Goal: Transaction & Acquisition: Obtain resource

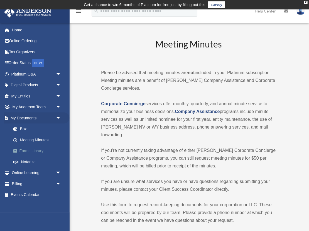
click at [32, 150] on link "Forms Library" at bounding box center [39, 151] width 62 height 11
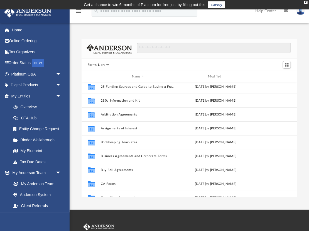
scroll to position [3, 0]
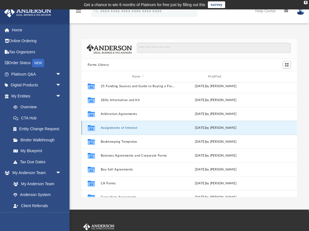
click at [129, 126] on button "Assignments of Interest" at bounding box center [138, 128] width 75 height 4
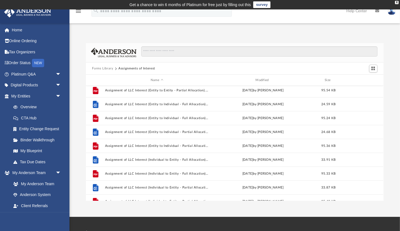
scroll to position [78, 0]
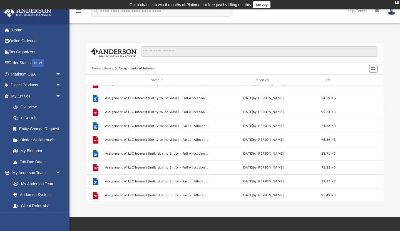
click at [308, 68] on span "Switch to Grid View" at bounding box center [373, 68] width 5 height 5
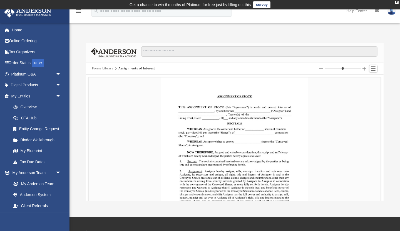
scroll to position [87, 0]
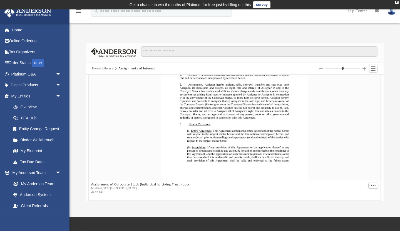
drag, startPoint x: 335, startPoint y: 68, endPoint x: 361, endPoint y: 70, distance: 25.4
type input "*"
click at [308, 70] on input "Column size" at bounding box center [343, 69] width 36 height 4
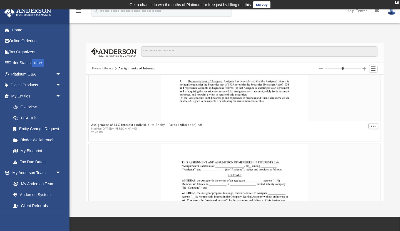
scroll to position [2917, 0]
click at [308, 2] on div "X" at bounding box center [397, 2] width 4 height 3
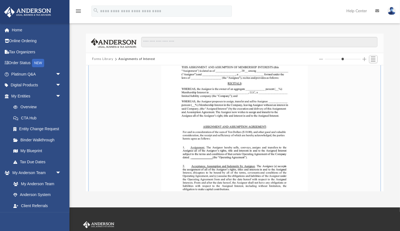
scroll to position [2363, 0]
click at [110, 57] on button "Forms Library" at bounding box center [102, 59] width 21 height 5
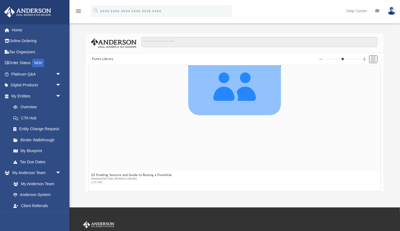
click at [308, 58] on span "Switch to List View" at bounding box center [373, 59] width 5 height 5
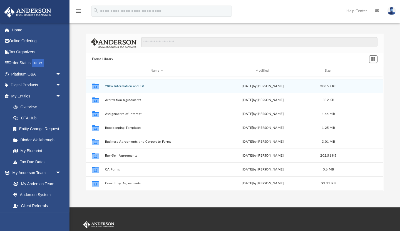
scroll to position [12, 0]
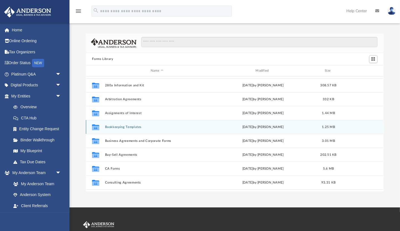
click at [120, 127] on button "Bookkeeping Templates" at bounding box center [157, 127] width 104 height 4
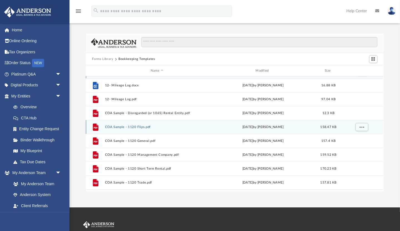
scroll to position [0, 0]
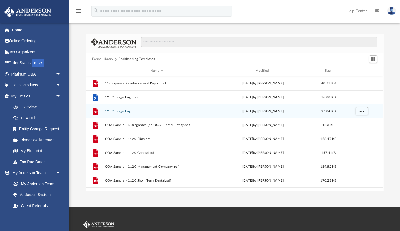
click at [113, 110] on button "12- Mileage Log.pdf" at bounding box center [157, 112] width 104 height 4
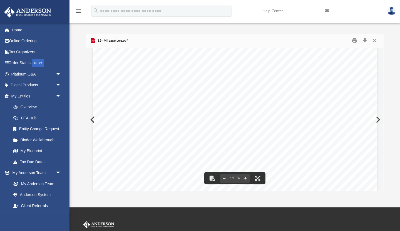
scroll to position [232, 0]
click at [308, 41] on button "Close" at bounding box center [375, 40] width 10 height 9
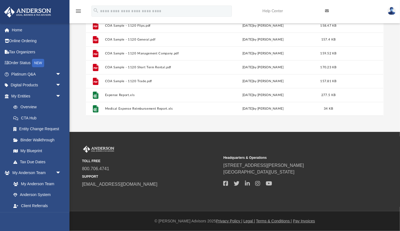
scroll to position [76, 0]
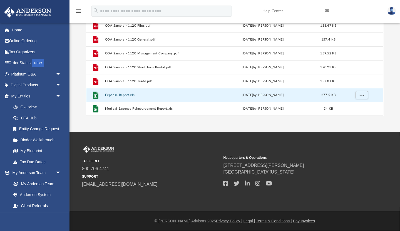
click at [126, 94] on button "Expense Report.xls" at bounding box center [157, 95] width 104 height 4
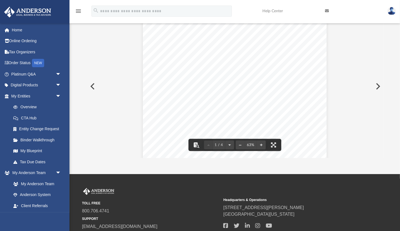
scroll to position [0, 0]
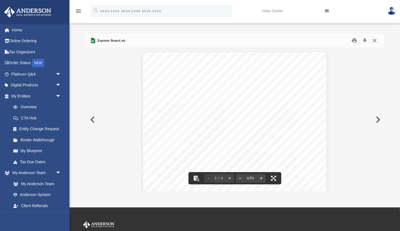
click at [308, 41] on button "Close" at bounding box center [375, 40] width 10 height 9
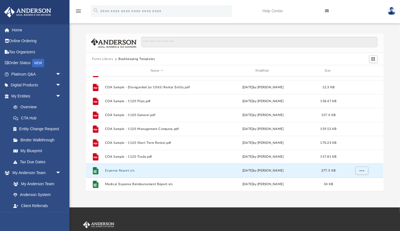
click at [107, 58] on button "Forms Library" at bounding box center [102, 59] width 21 height 5
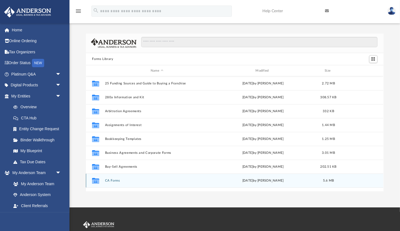
click at [114, 181] on button "CA Forms" at bounding box center [157, 181] width 104 height 4
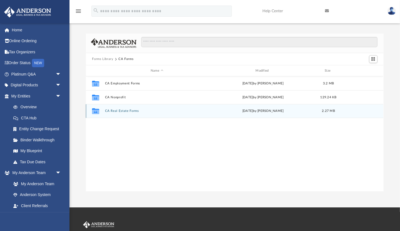
click at [125, 111] on button "CA Real Estate Forms" at bounding box center [157, 111] width 104 height 4
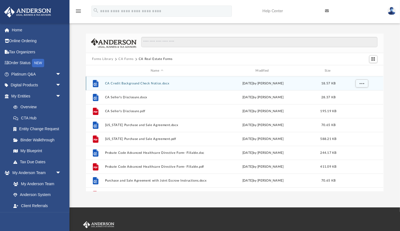
click at [140, 82] on button "CA Credit Background Check Notice.docx" at bounding box center [157, 84] width 104 height 4
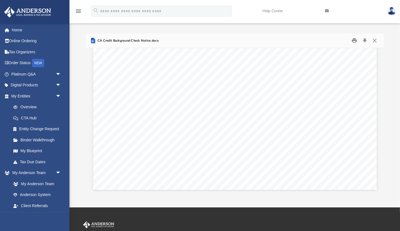
scroll to position [1734, 0]
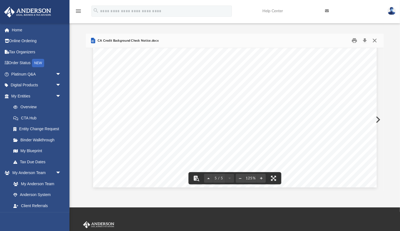
click at [308, 39] on button "Close" at bounding box center [375, 40] width 10 height 9
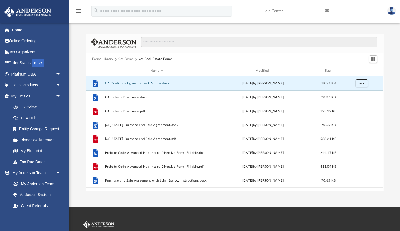
click at [308, 83] on span "More options" at bounding box center [362, 83] width 4 height 3
click at [308, 104] on li "Download" at bounding box center [357, 104] width 16 height 6
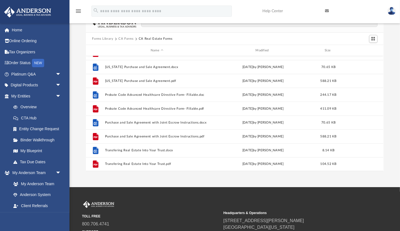
scroll to position [21, 0]
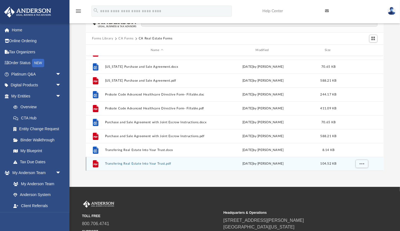
click at [115, 162] on button "Transfering Real Estate Into Your Trust.pdf" at bounding box center [157, 164] width 104 height 4
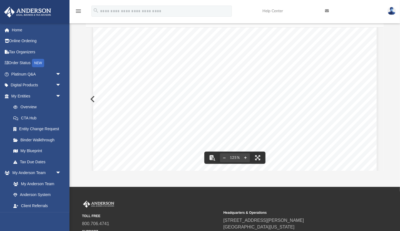
scroll to position [114, 0]
click at [92, 98] on button "Preview" at bounding box center [92, 100] width 12 height 16
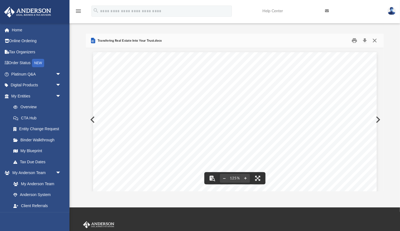
click at [308, 40] on button "Close" at bounding box center [375, 40] width 10 height 9
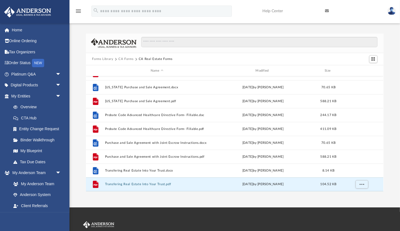
click at [131, 59] on button "CA Forms" at bounding box center [125, 59] width 15 height 5
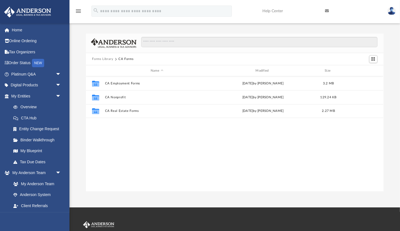
click at [110, 60] on button "Forms Library" at bounding box center [102, 59] width 21 height 5
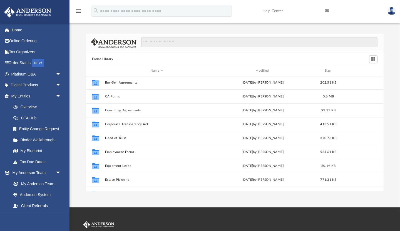
scroll to position [85, 0]
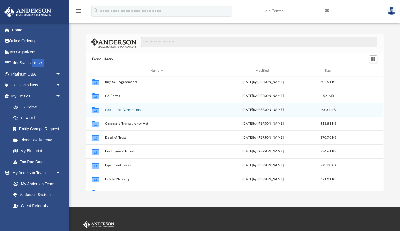
click at [133, 108] on div "Collaborated Folder Consulting Agreements [DATE] by [PERSON_NAME] 93.31 KB" at bounding box center [235, 110] width 298 height 14
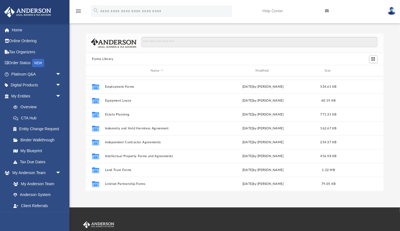
scroll to position [151, 0]
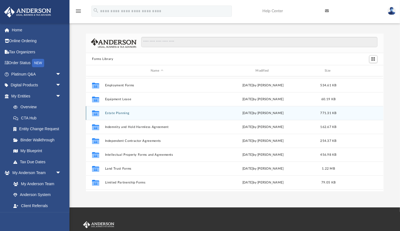
click at [126, 113] on button "Estate Planning" at bounding box center [157, 114] width 104 height 4
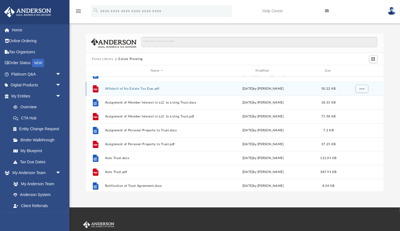
scroll to position [9, 0]
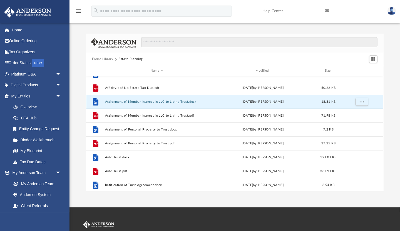
click at [135, 102] on button "Assignment of Member Interest in LLC to Living Trust.docx" at bounding box center [157, 102] width 104 height 4
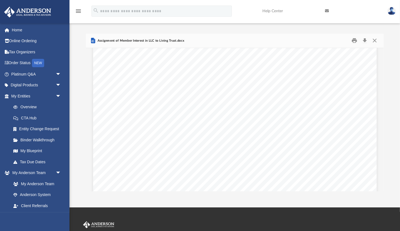
scroll to position [983, 0]
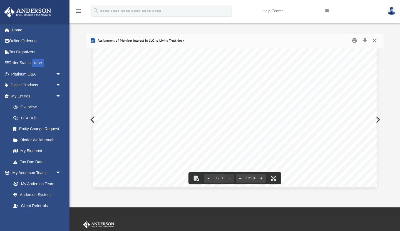
click at [308, 40] on button "Close" at bounding box center [375, 40] width 10 height 9
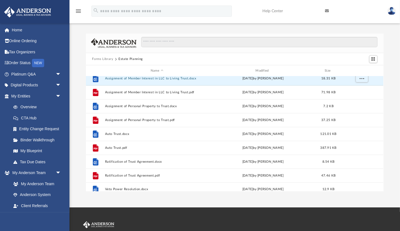
scroll to position [38, 0]
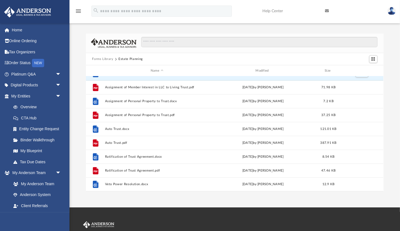
click at [105, 58] on button "Forms Library" at bounding box center [102, 59] width 21 height 5
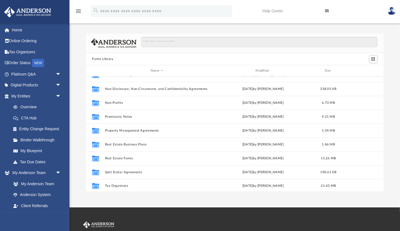
scroll to position [302, 0]
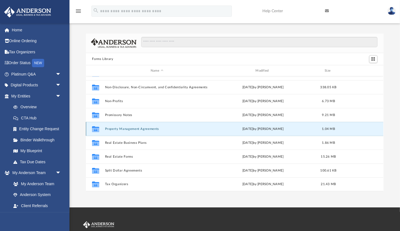
click at [122, 128] on button "Property Management Agreements" at bounding box center [157, 129] width 104 height 4
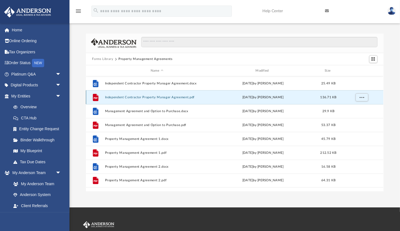
click at [138, 97] on button "Independent Contractor Property Manager Agreement.pdf" at bounding box center [157, 98] width 104 height 4
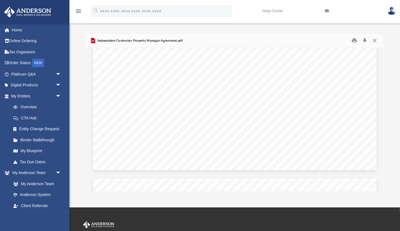
scroll to position [1003, 0]
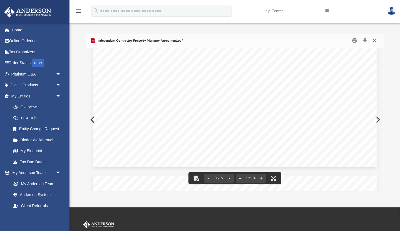
click at [308, 41] on button "Close" at bounding box center [375, 40] width 10 height 9
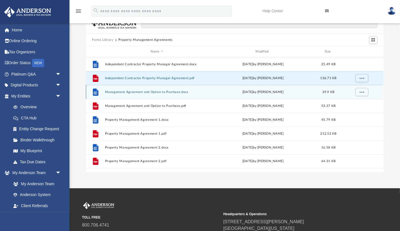
scroll to position [20, 0]
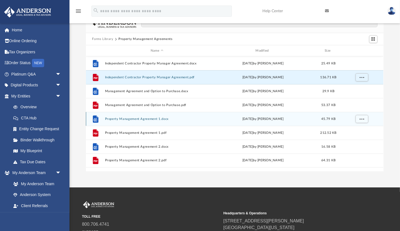
click at [140, 117] on div "File Property Management Agreement 1.docx [DATE] by [PERSON_NAME] 45.79 KB" at bounding box center [235, 119] width 298 height 14
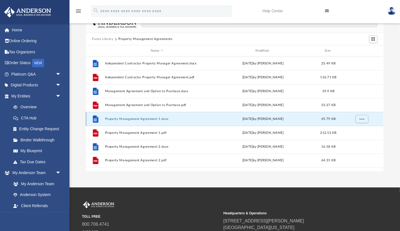
click at [140, 118] on button "Property Management Agreement 1.docx" at bounding box center [157, 119] width 104 height 4
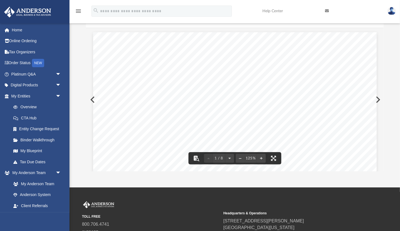
scroll to position [0, 0]
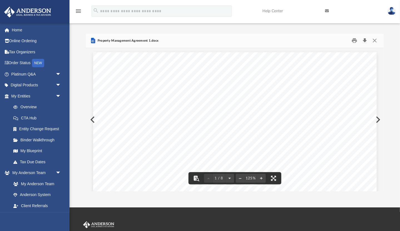
click at [308, 39] on button "Download" at bounding box center [365, 40] width 10 height 9
click at [308, 39] on button "Close" at bounding box center [375, 40] width 10 height 9
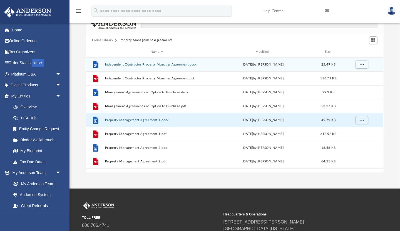
scroll to position [20, 0]
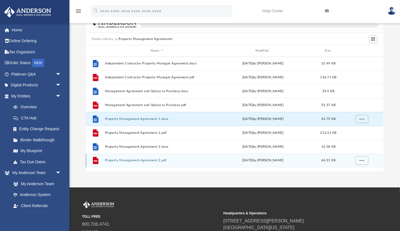
click at [151, 160] on button "Property Management Agreement 2.pdf" at bounding box center [157, 161] width 104 height 4
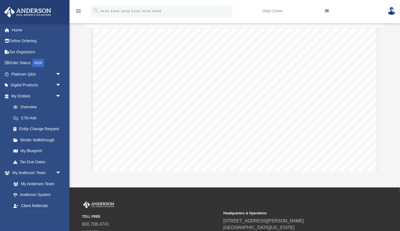
scroll to position [53, 0]
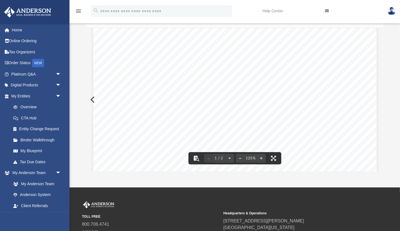
click at [91, 99] on button "Preview" at bounding box center [92, 100] width 12 height 16
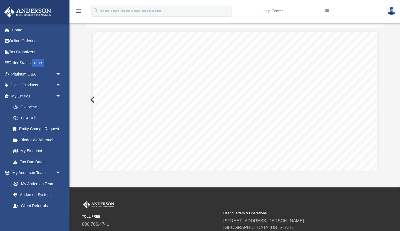
click at [91, 99] on button "Preview" at bounding box center [92, 100] width 12 height 16
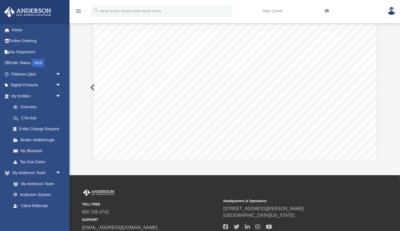
scroll to position [33, 0]
